Goal: Information Seeking & Learning: Learn about a topic

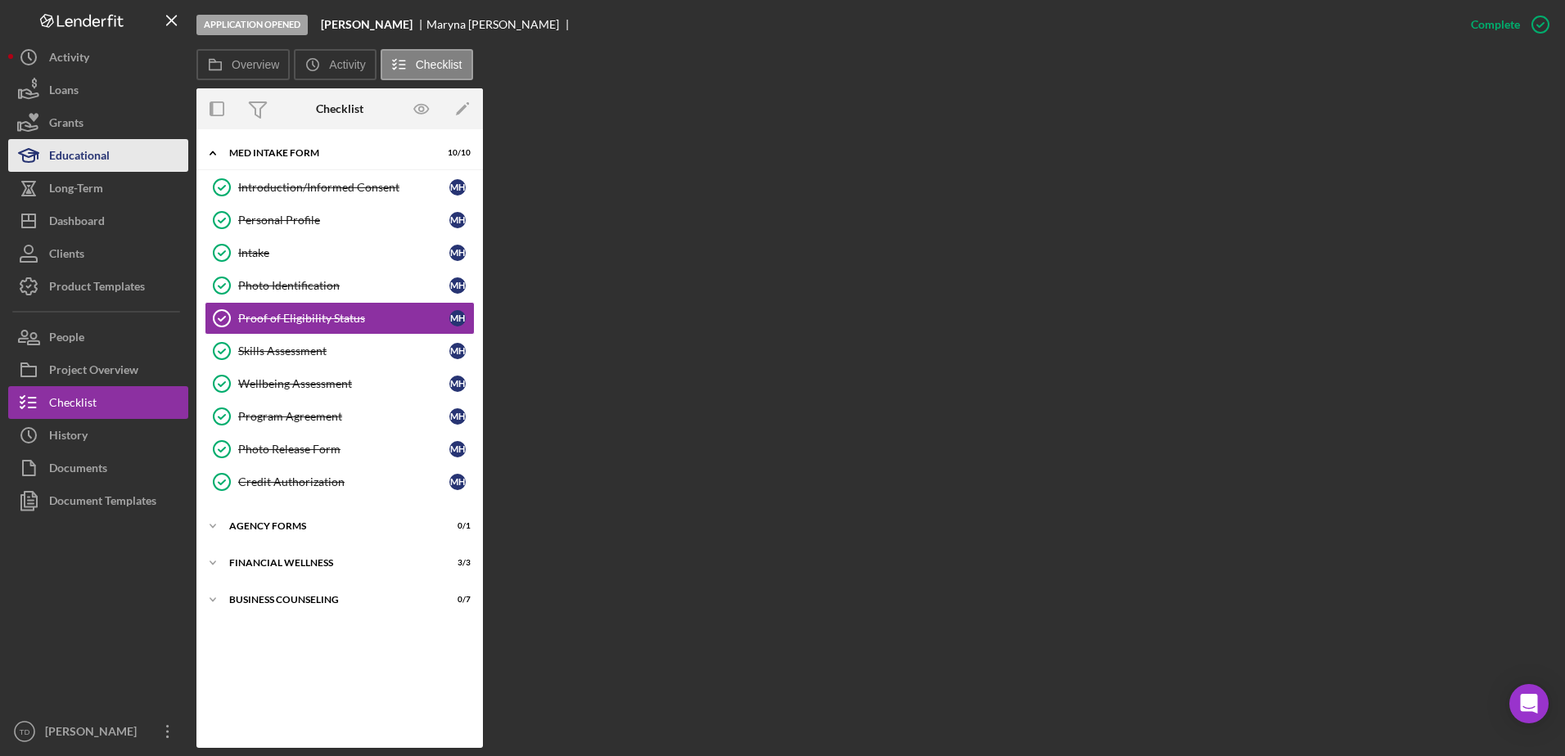
click at [101, 149] on div "Educational" at bounding box center [79, 157] width 61 height 37
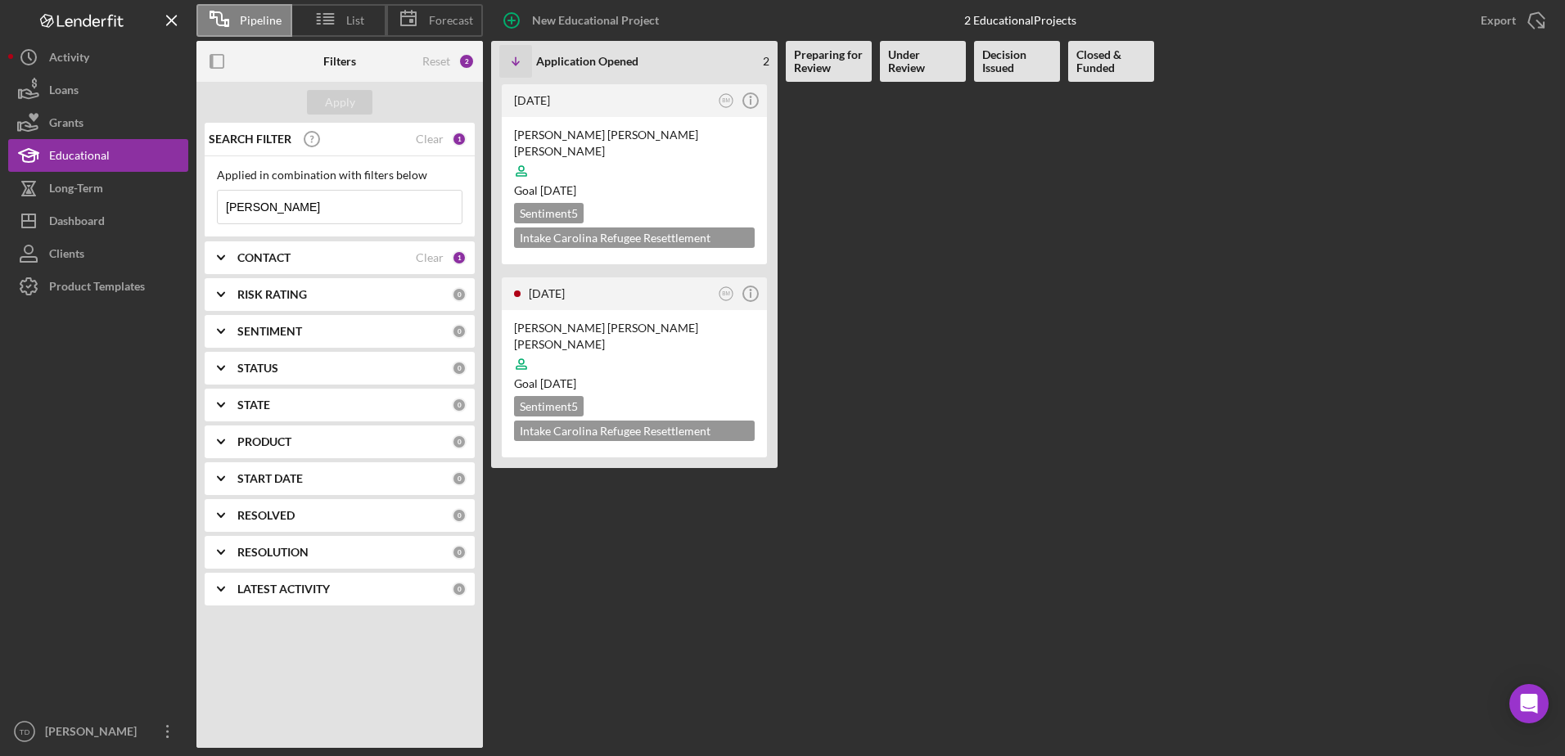
click at [317, 209] on input "[PERSON_NAME]" at bounding box center [340, 207] width 244 height 33
click at [598, 130] on div "[PERSON_NAME] [PERSON_NAME] [PERSON_NAME]" at bounding box center [634, 143] width 241 height 33
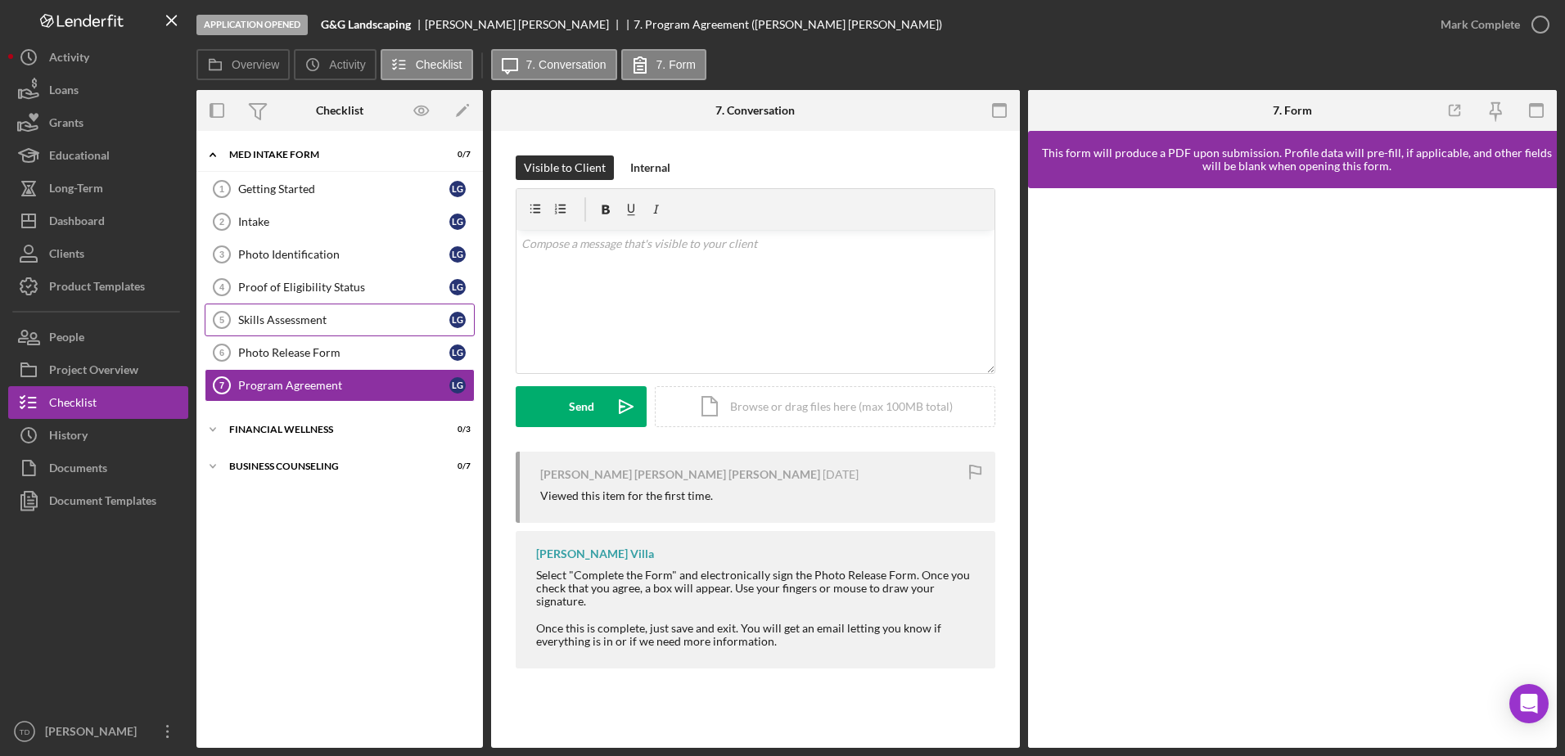
click at [279, 320] on div "Skills Assessment" at bounding box center [343, 320] width 211 height 13
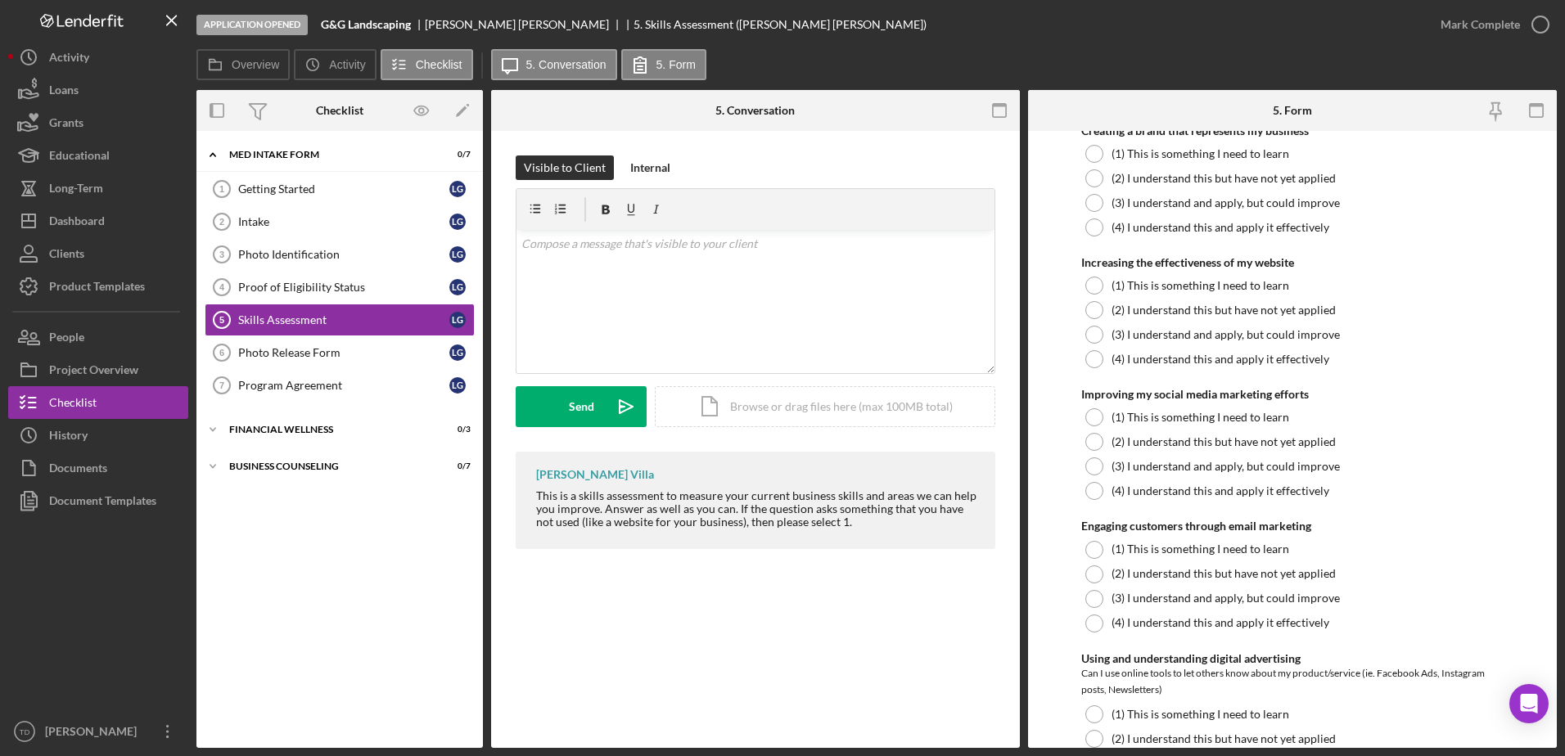
scroll to position [2113, 0]
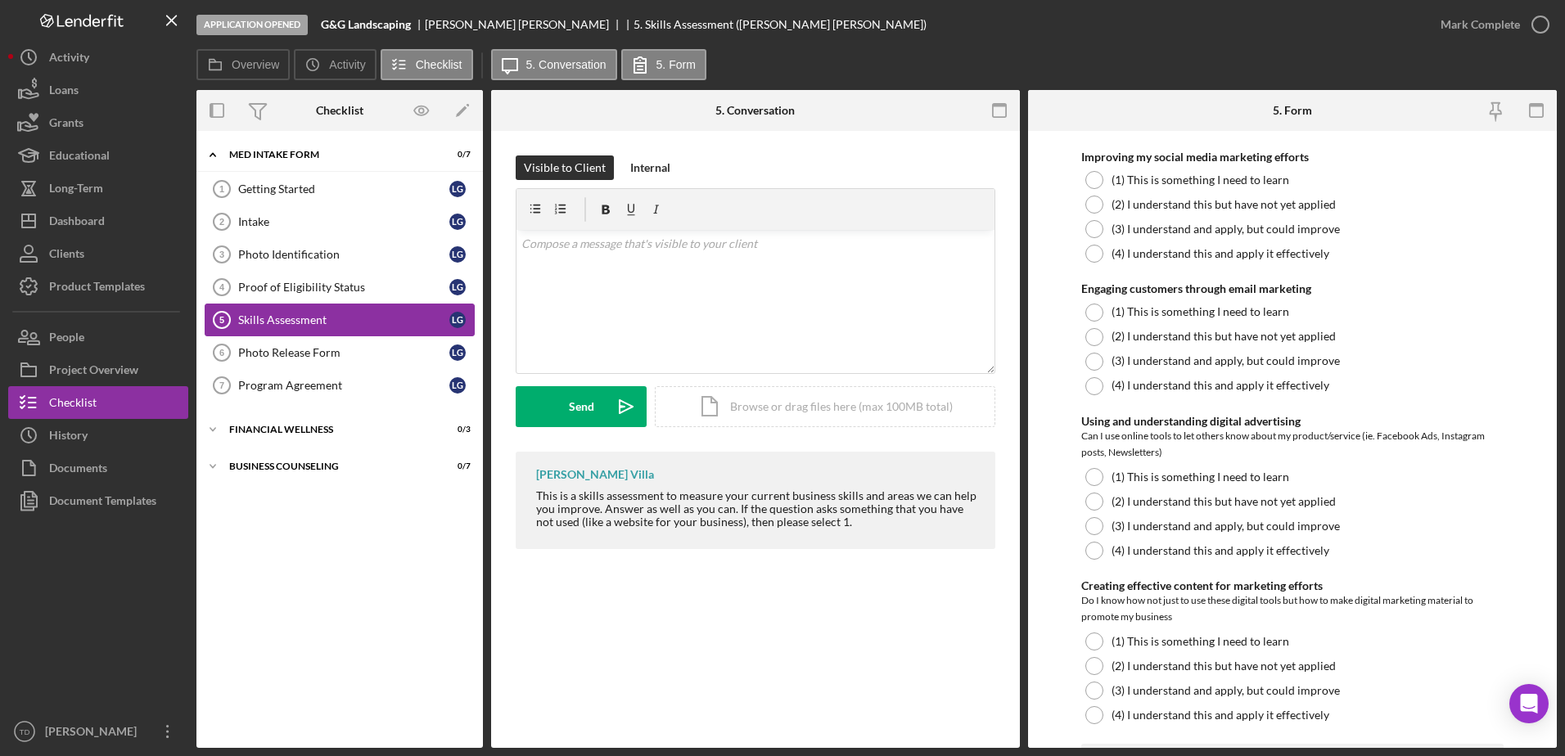
click at [368, 308] on link "Skills Assessment 5 Skills Assessment L G" at bounding box center [340, 320] width 270 height 33
click at [255, 186] on div "Getting Started" at bounding box center [343, 189] width 211 height 13
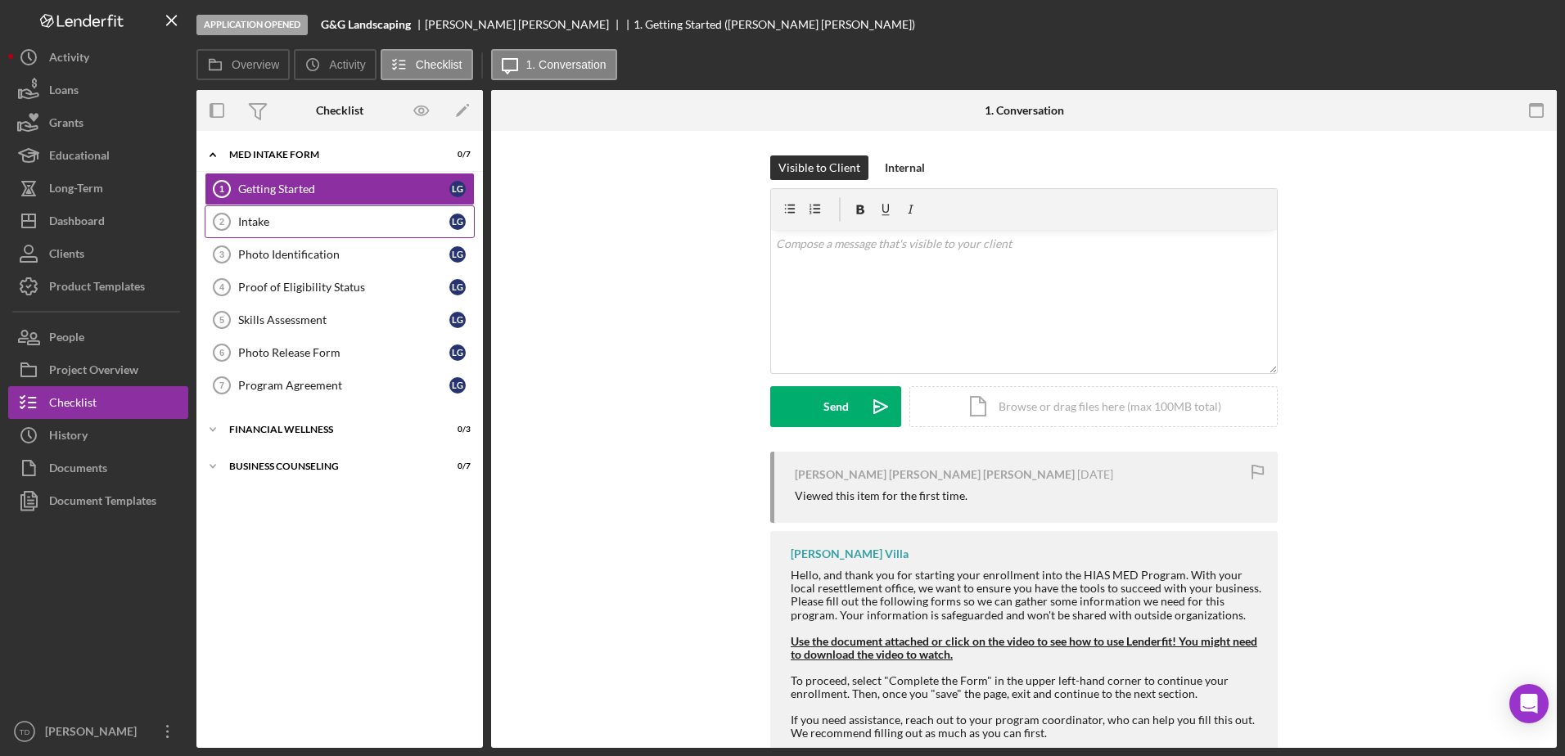
click at [249, 215] on div "Intake" at bounding box center [343, 221] width 211 height 13
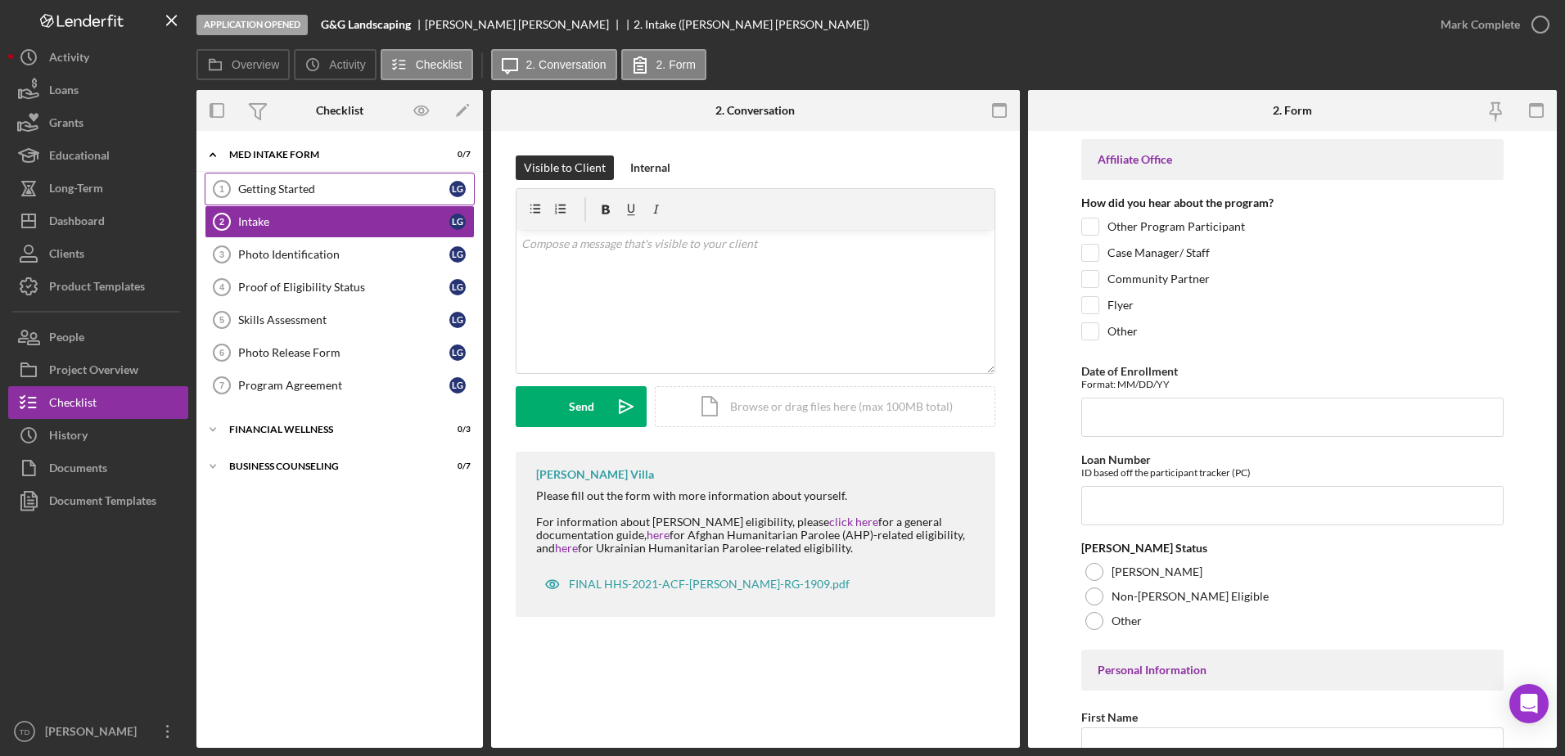
click at [380, 190] on div "Getting Started" at bounding box center [343, 189] width 211 height 13
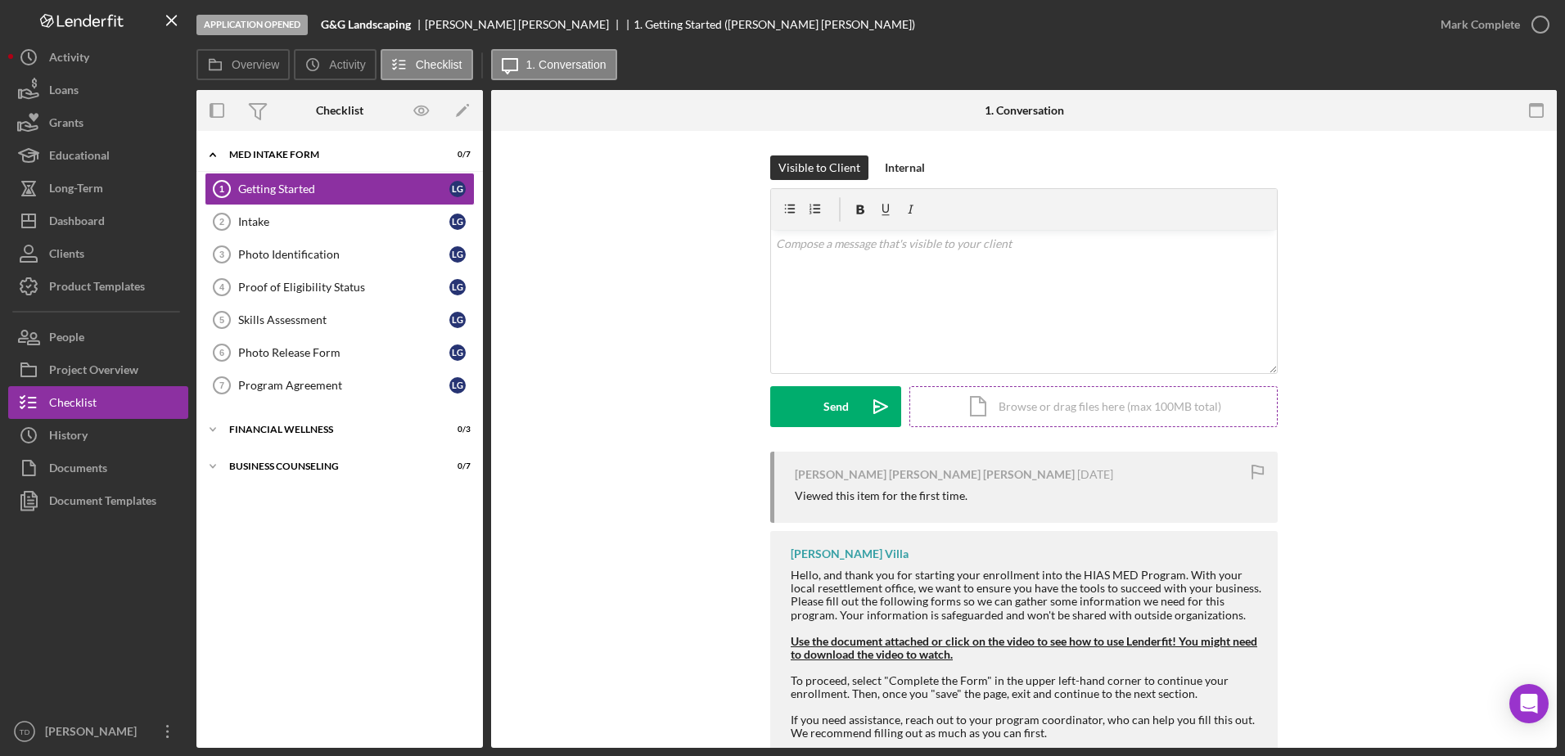
scroll to position [113, 0]
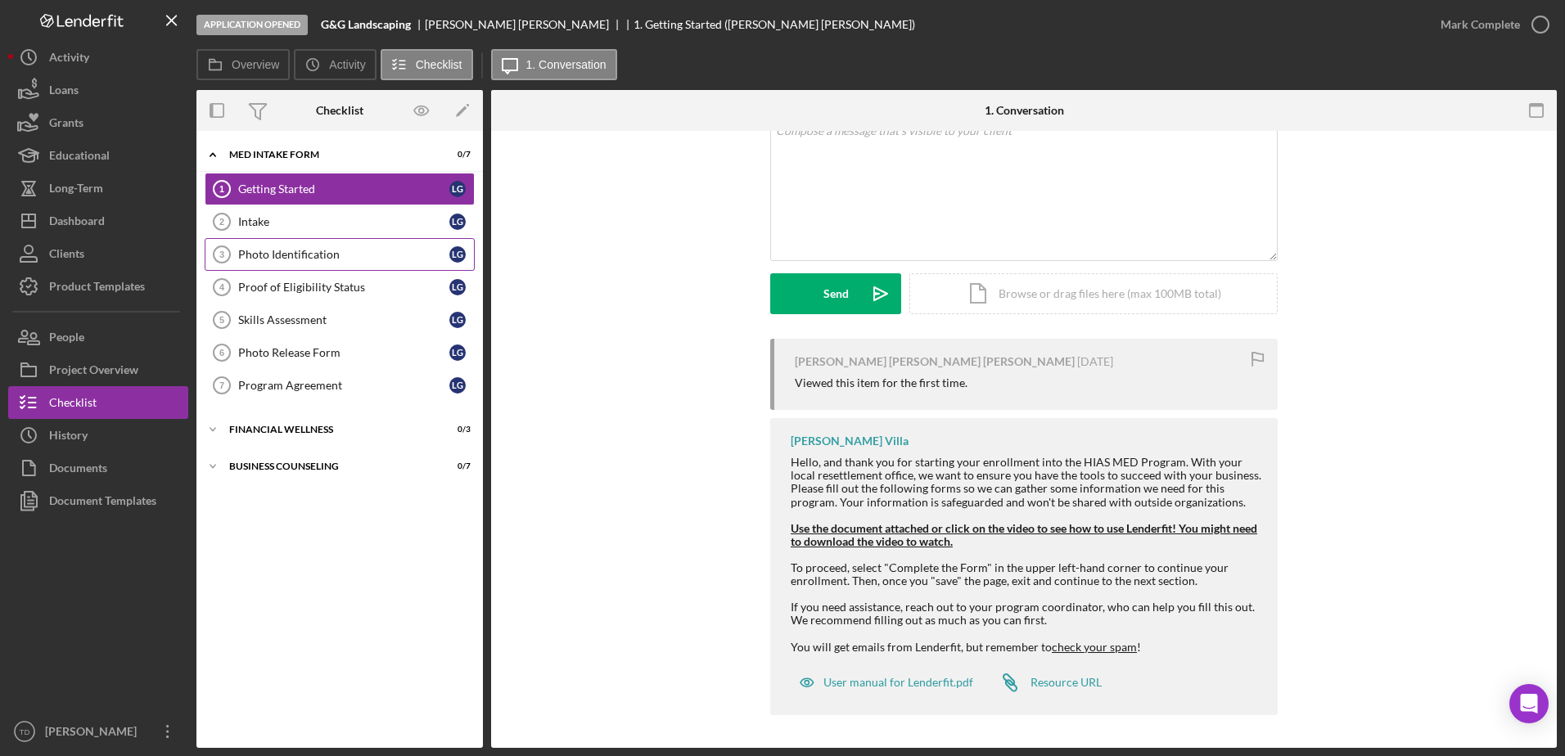
click at [278, 262] on link "Photo Identification 3 Photo Identification L G" at bounding box center [340, 254] width 270 height 33
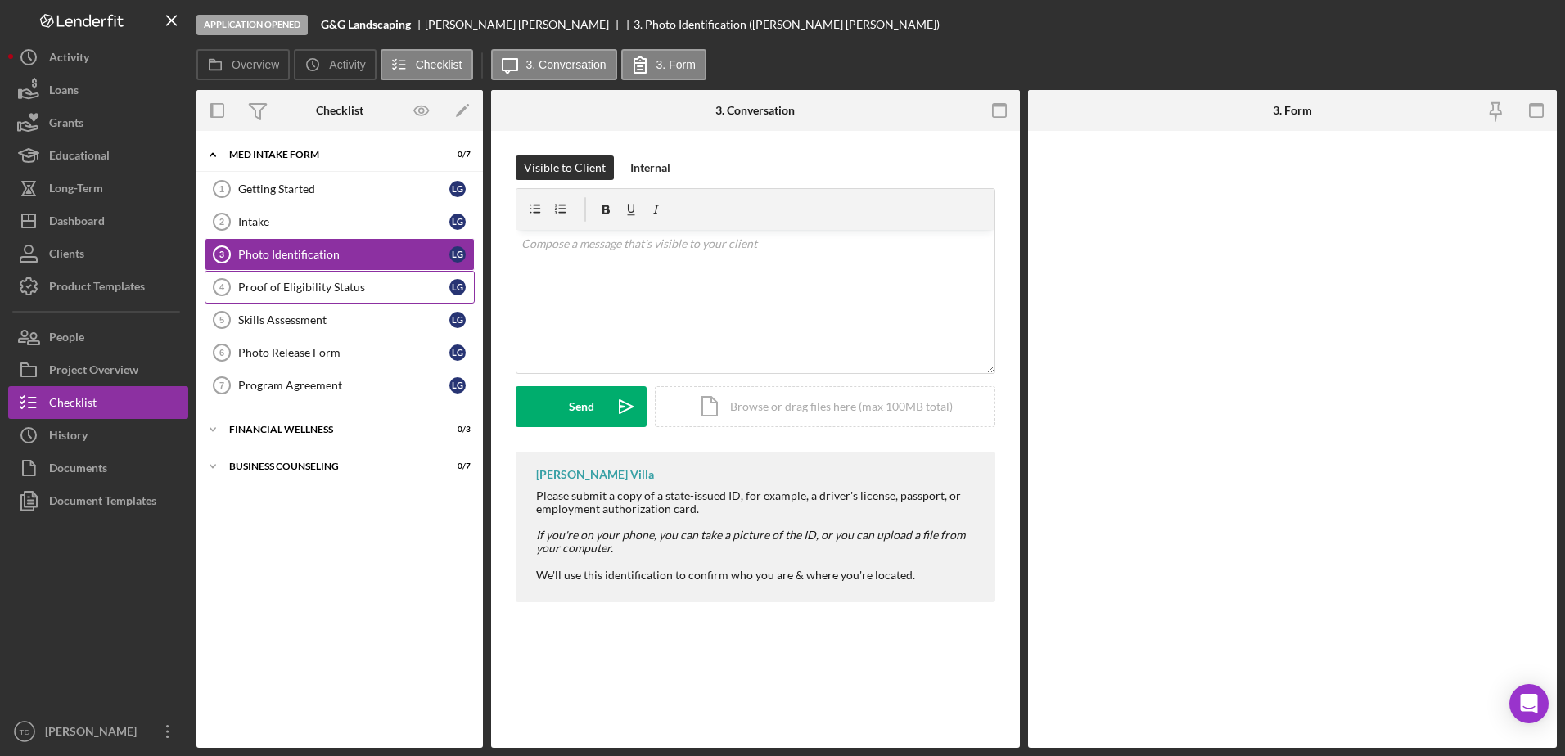
click at [271, 291] on div "Proof of Eligibility Status" at bounding box center [343, 287] width 211 height 13
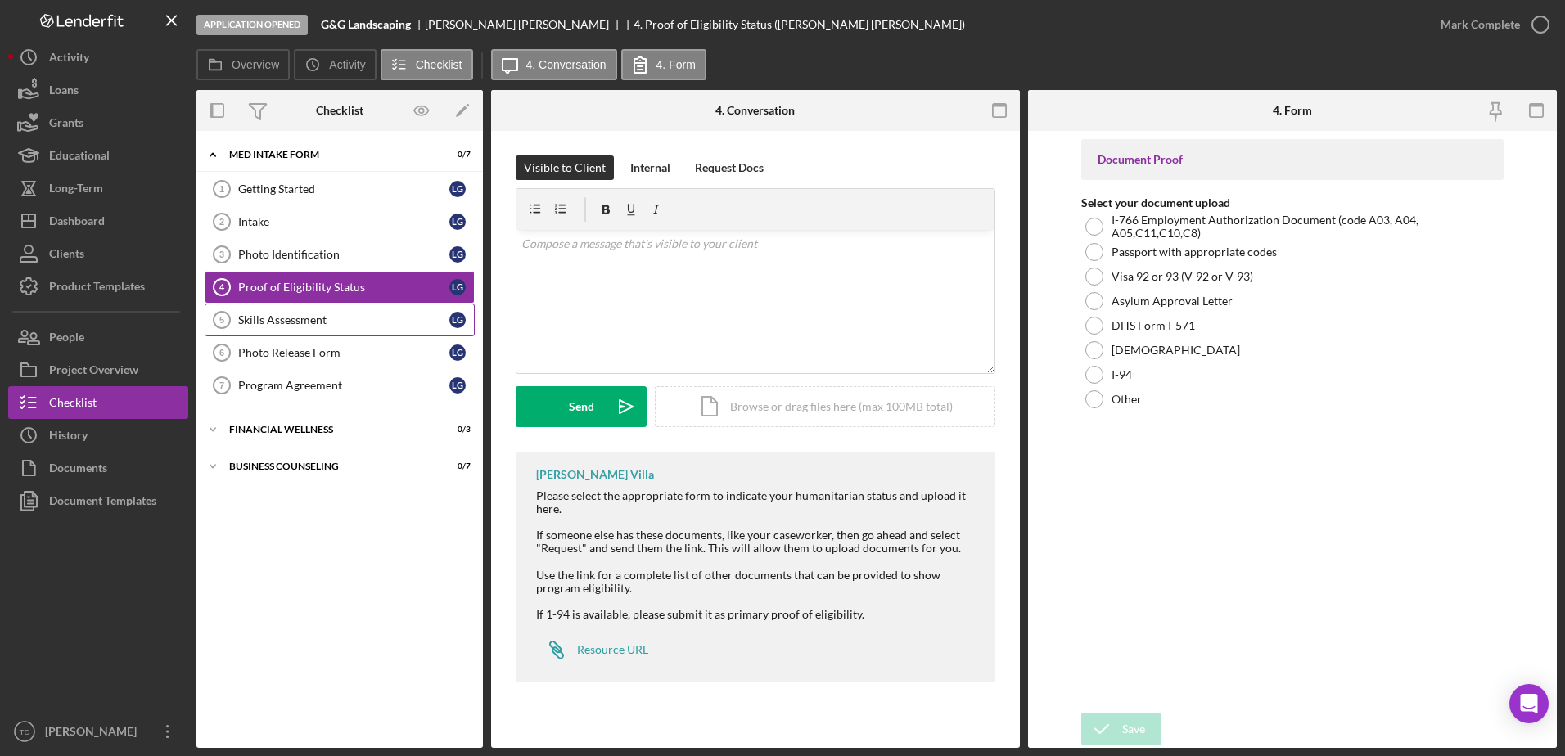
click at [263, 327] on div "Skills Assessment" at bounding box center [343, 320] width 211 height 13
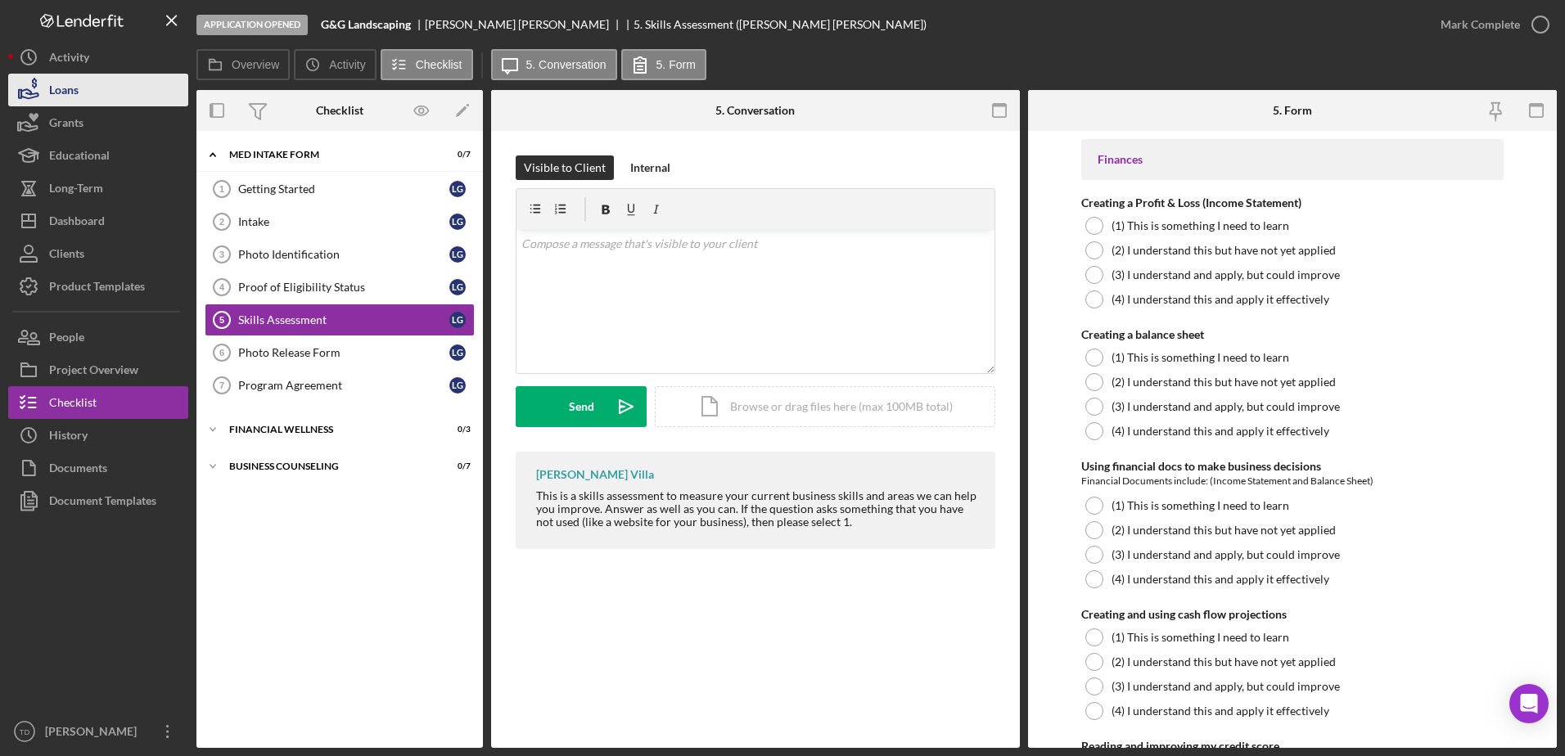
click at [105, 85] on button "Loans" at bounding box center [98, 90] width 180 height 33
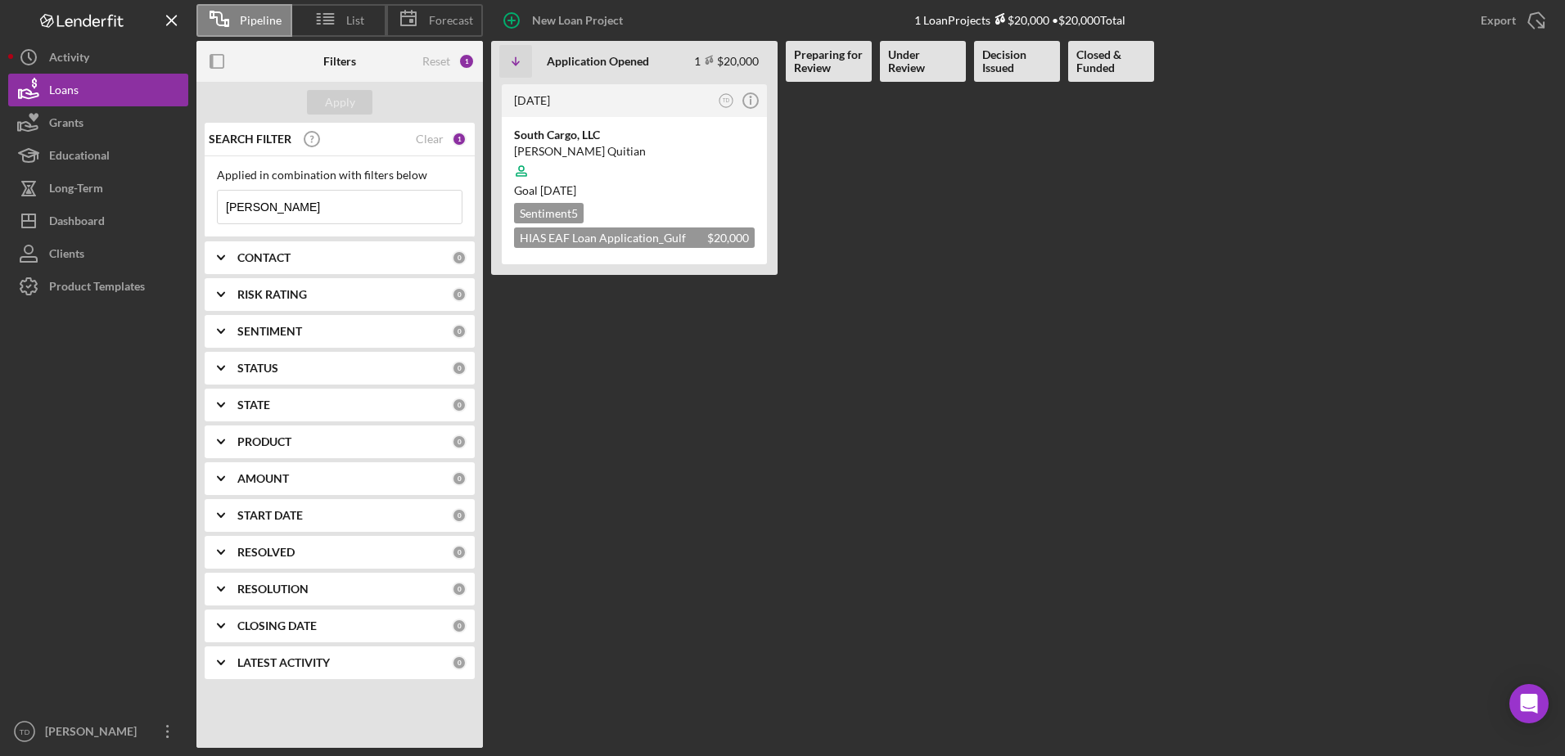
click at [692, 408] on Opened "[DATE] TD Icon/Info South Cargo, LLC [PERSON_NAME] Quitian Goal [DATE] Sentimen…" at bounding box center [634, 415] width 286 height 666
click at [97, 222] on div "Dashboard" at bounding box center [77, 223] width 56 height 37
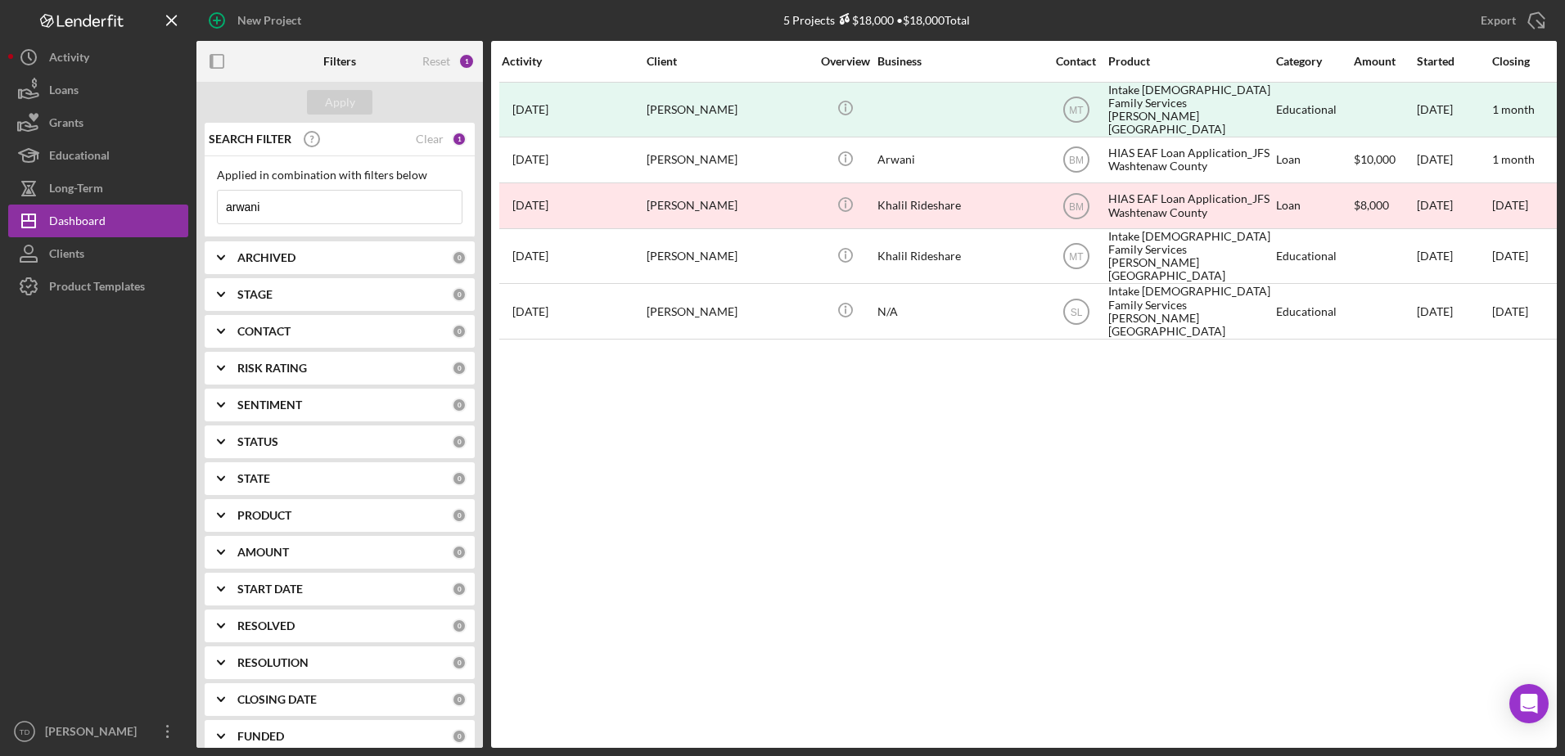
click at [276, 222] on input "arwani" at bounding box center [340, 207] width 244 height 33
type input "a"
click at [656, 488] on div "Activity Client Overview Business Contact Product Category Amount Started Closi…" at bounding box center [1024, 394] width 1066 height 707
click at [98, 157] on div "Educational" at bounding box center [79, 157] width 61 height 37
